Goal: Find specific page/section: Find specific page/section

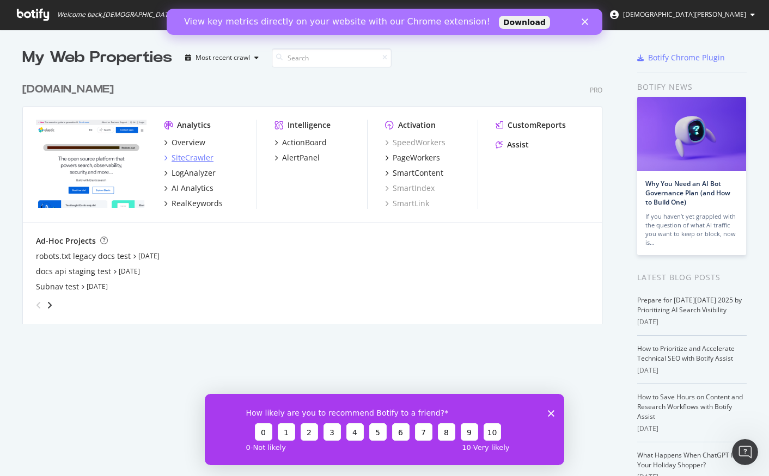
click at [198, 157] on div "SiteCrawler" at bounding box center [193, 157] width 42 height 11
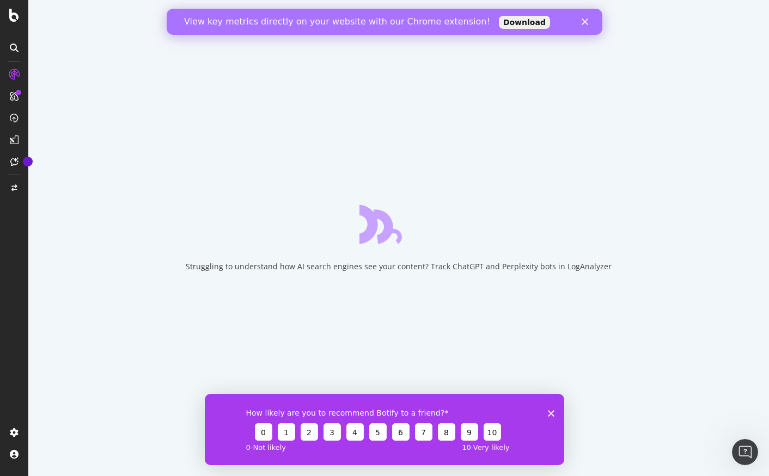
click at [582, 22] on icon "Close" at bounding box center [585, 22] width 7 height 7
